Goal: Information Seeking & Learning: Understand process/instructions

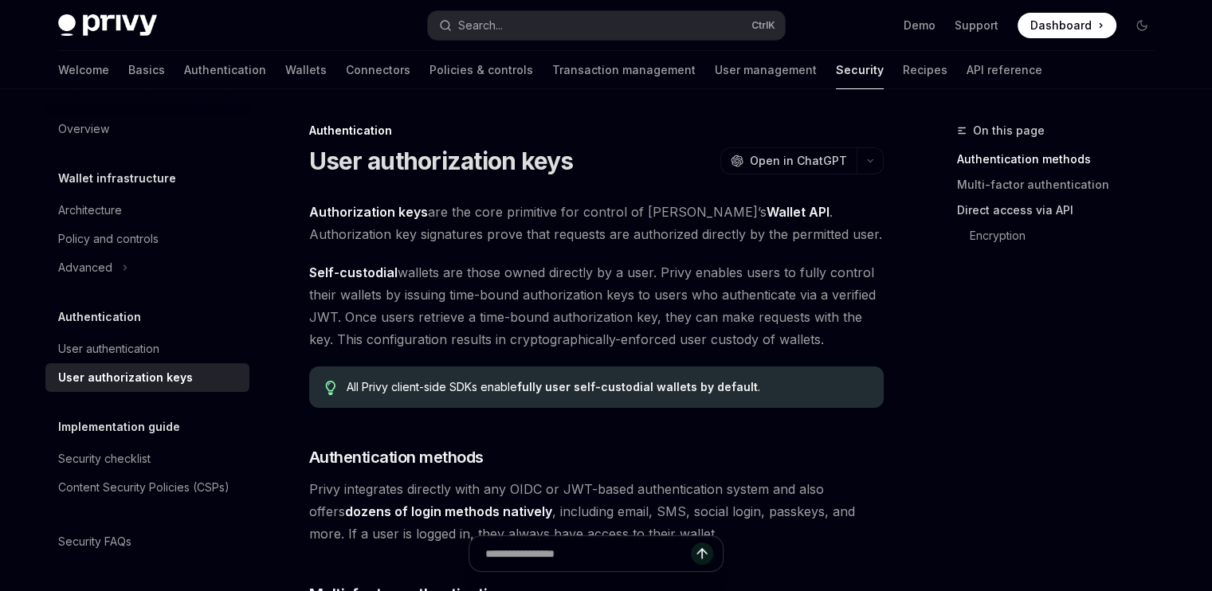
click at [1036, 212] on link "Direct access via API" at bounding box center [1062, 211] width 210 height 26
type textarea "*"
